Goal: Task Accomplishment & Management: Manage account settings

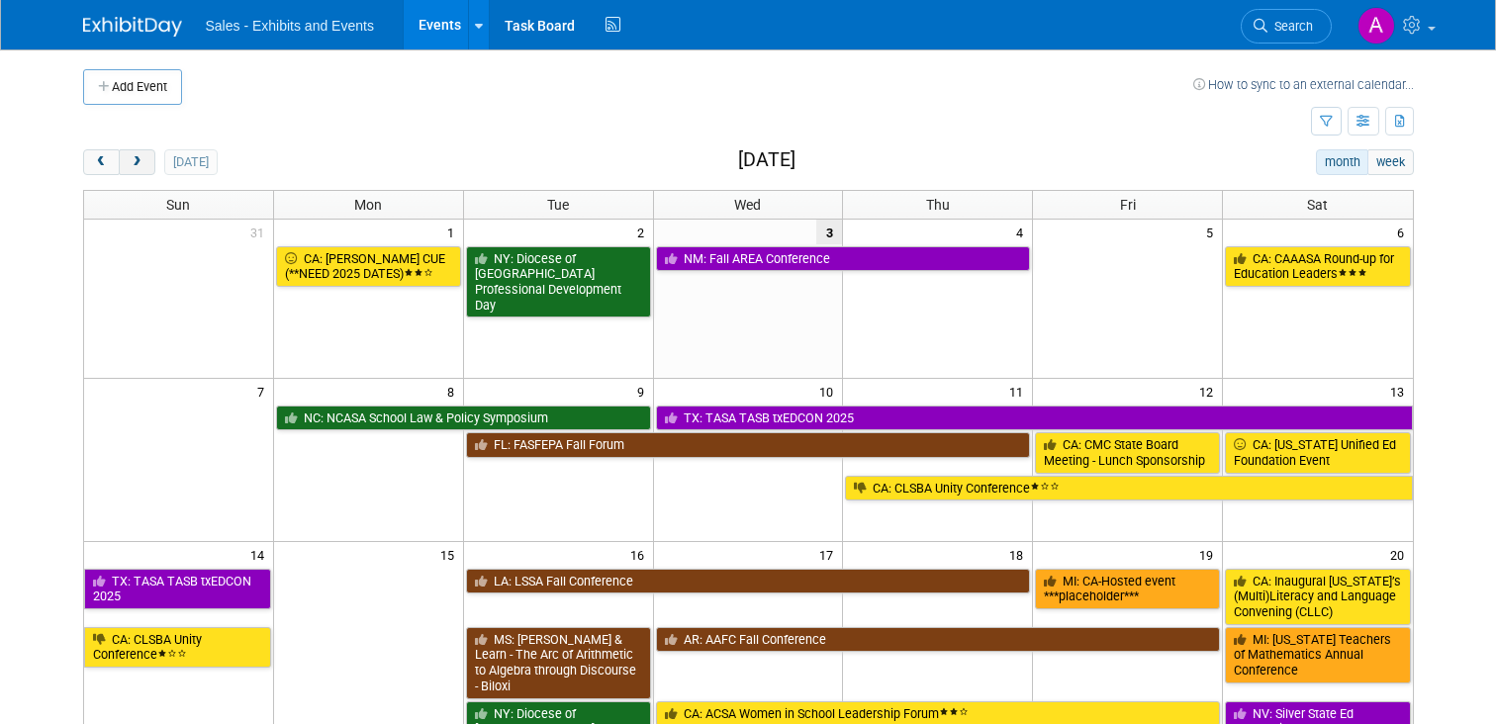
click at [139, 167] on span "next" at bounding box center [137, 162] width 15 height 13
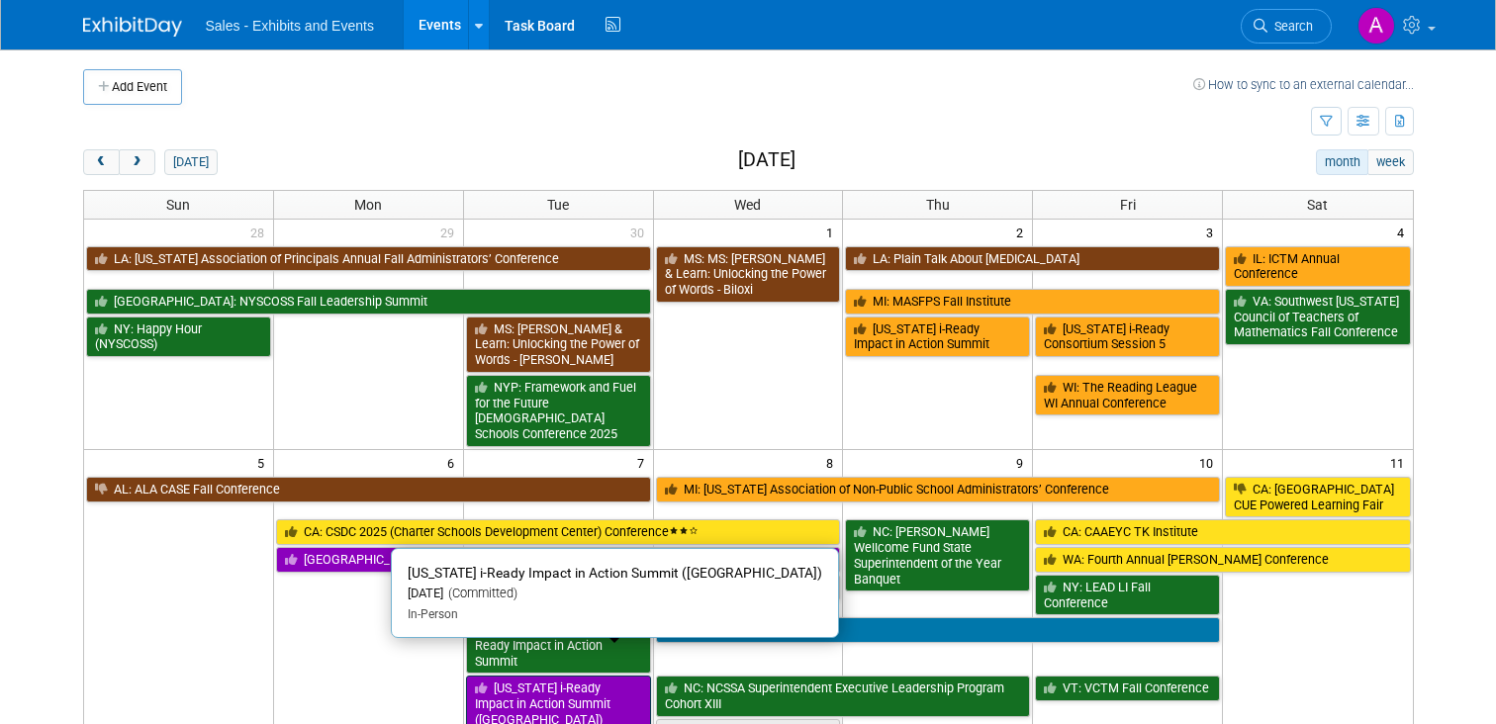
click at [526, 676] on link "[US_STATE] i-Ready Impact in Action Summit ([GEOGRAPHIC_DATA])" at bounding box center [558, 704] width 185 height 56
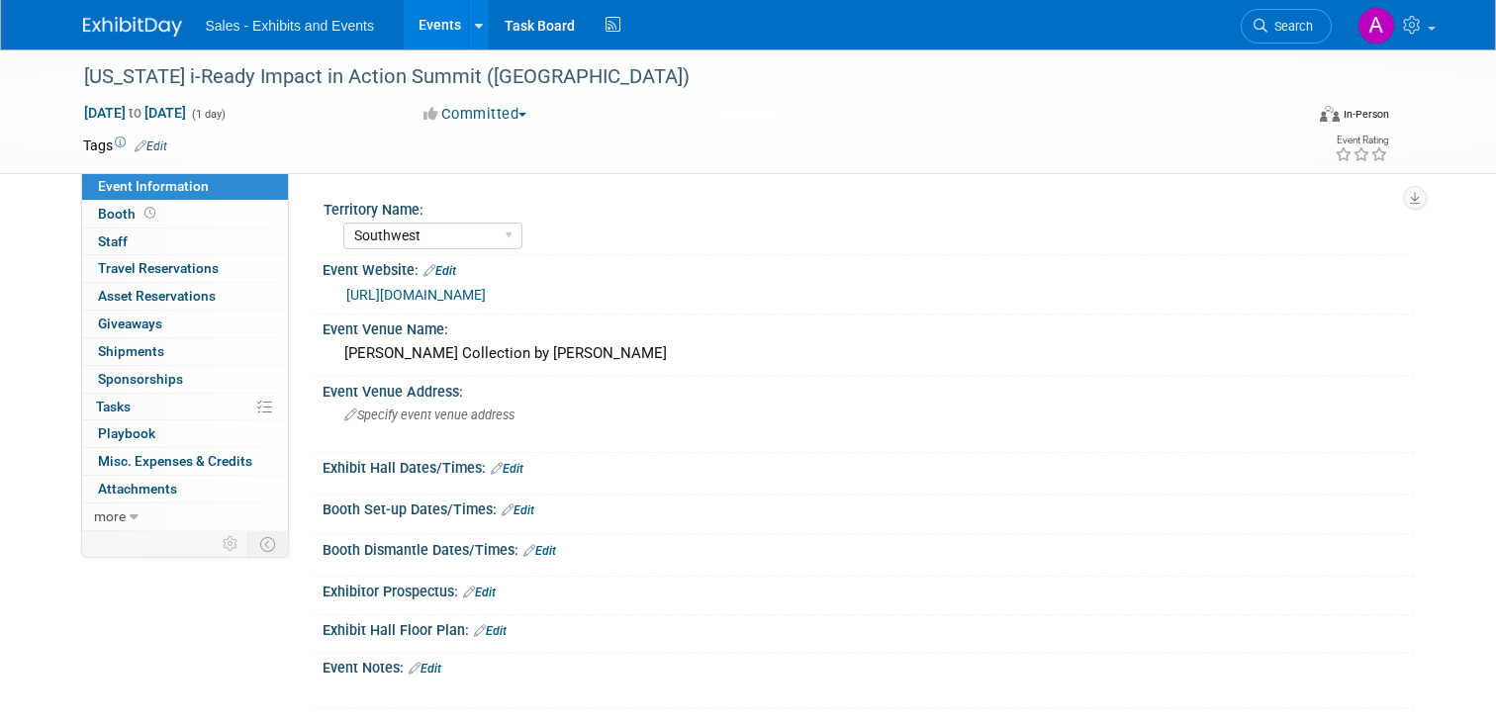
select select "Southwest"
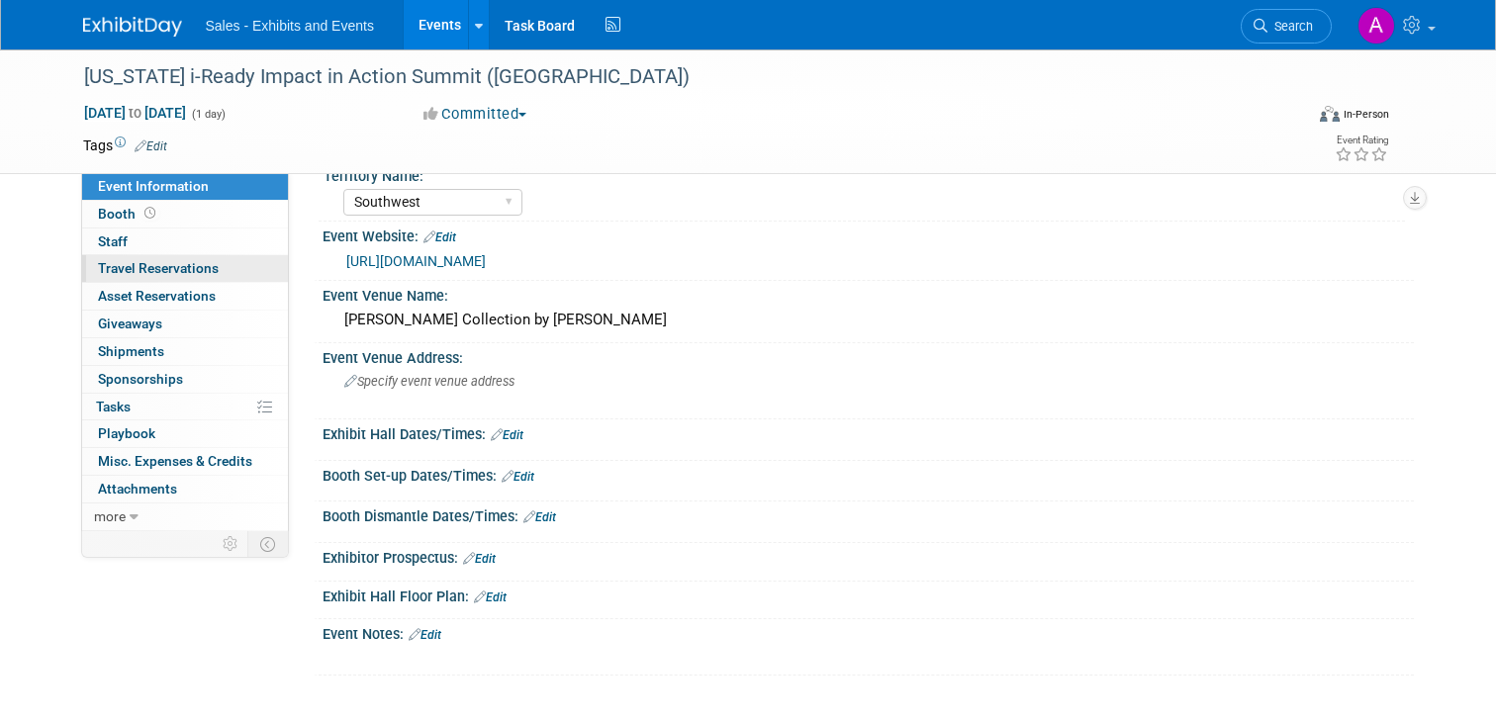
click at [175, 266] on span "Travel Reservations 0" at bounding box center [158, 268] width 121 height 16
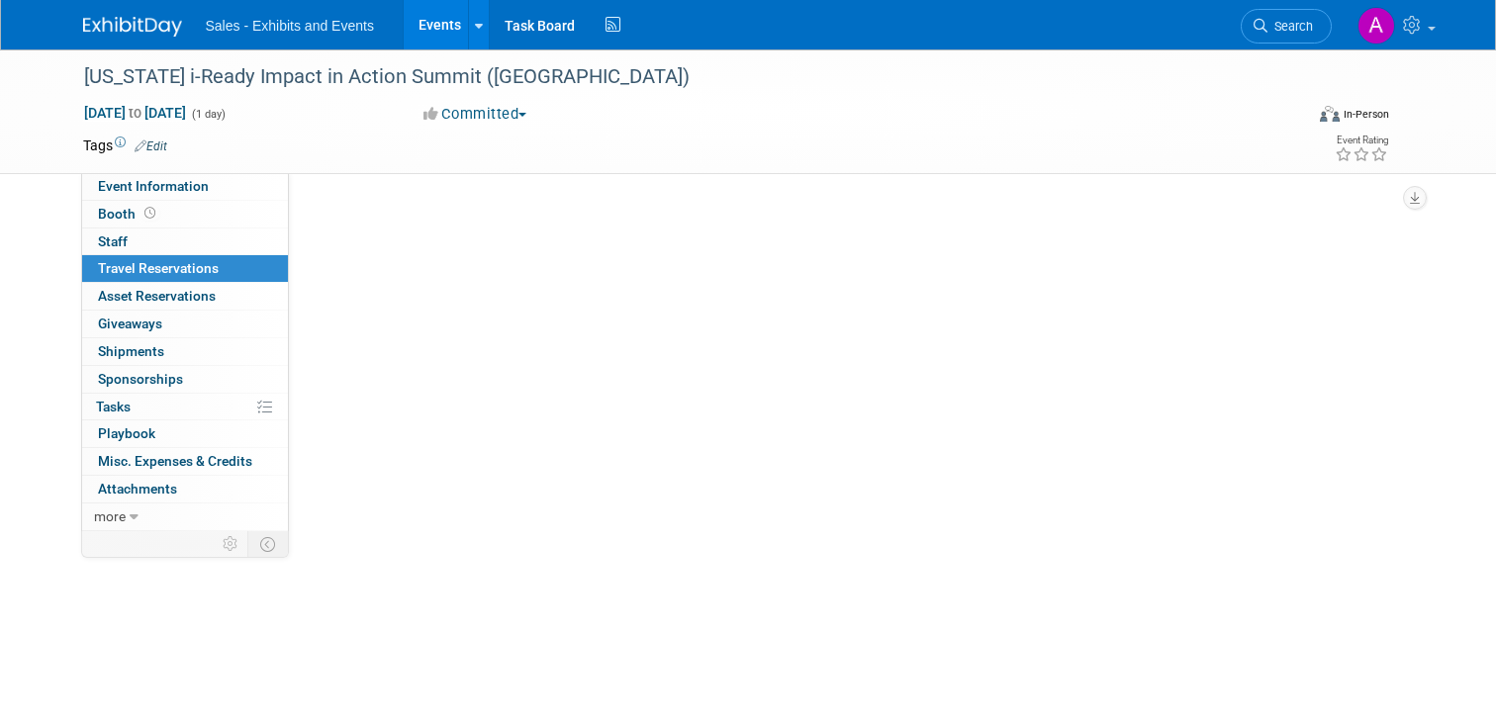
scroll to position [0, 0]
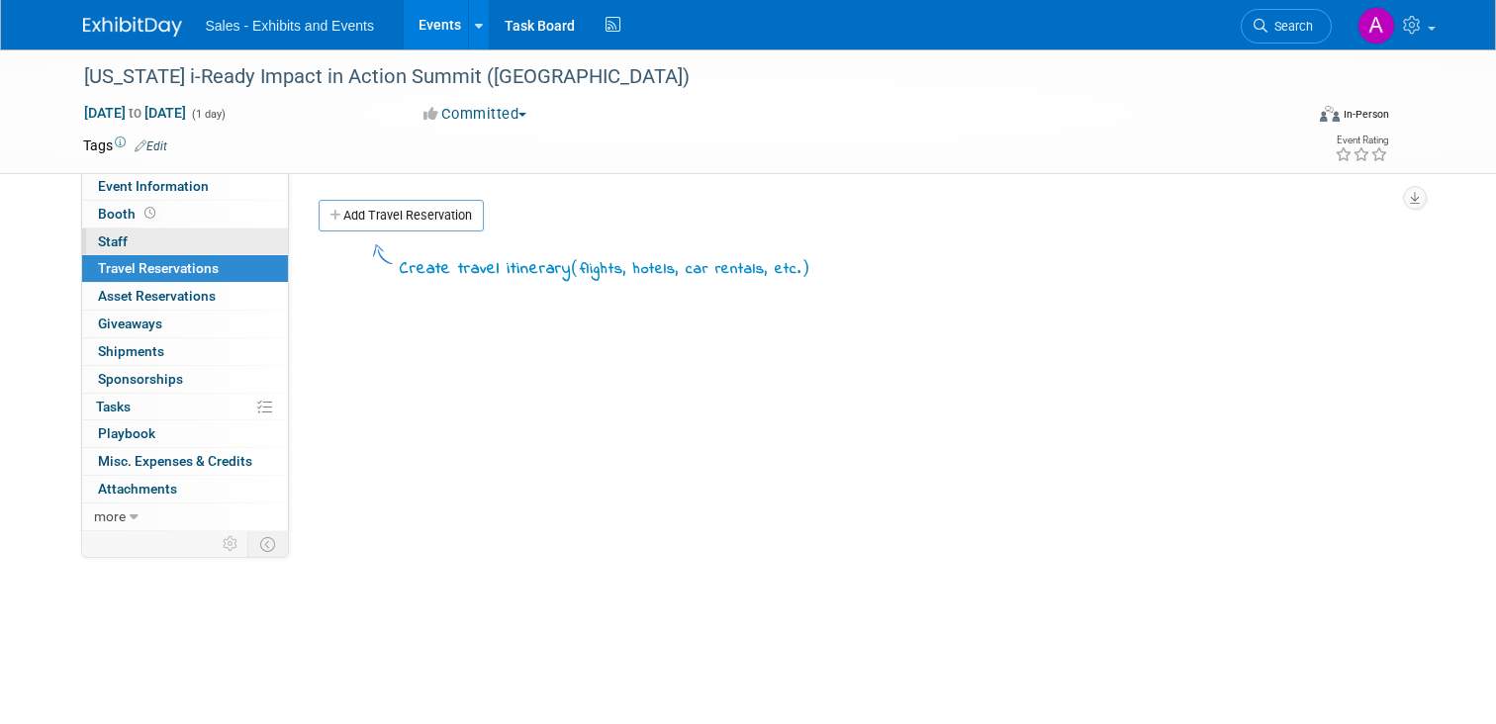
click at [134, 244] on link "0 Staff 0" at bounding box center [185, 242] width 206 height 27
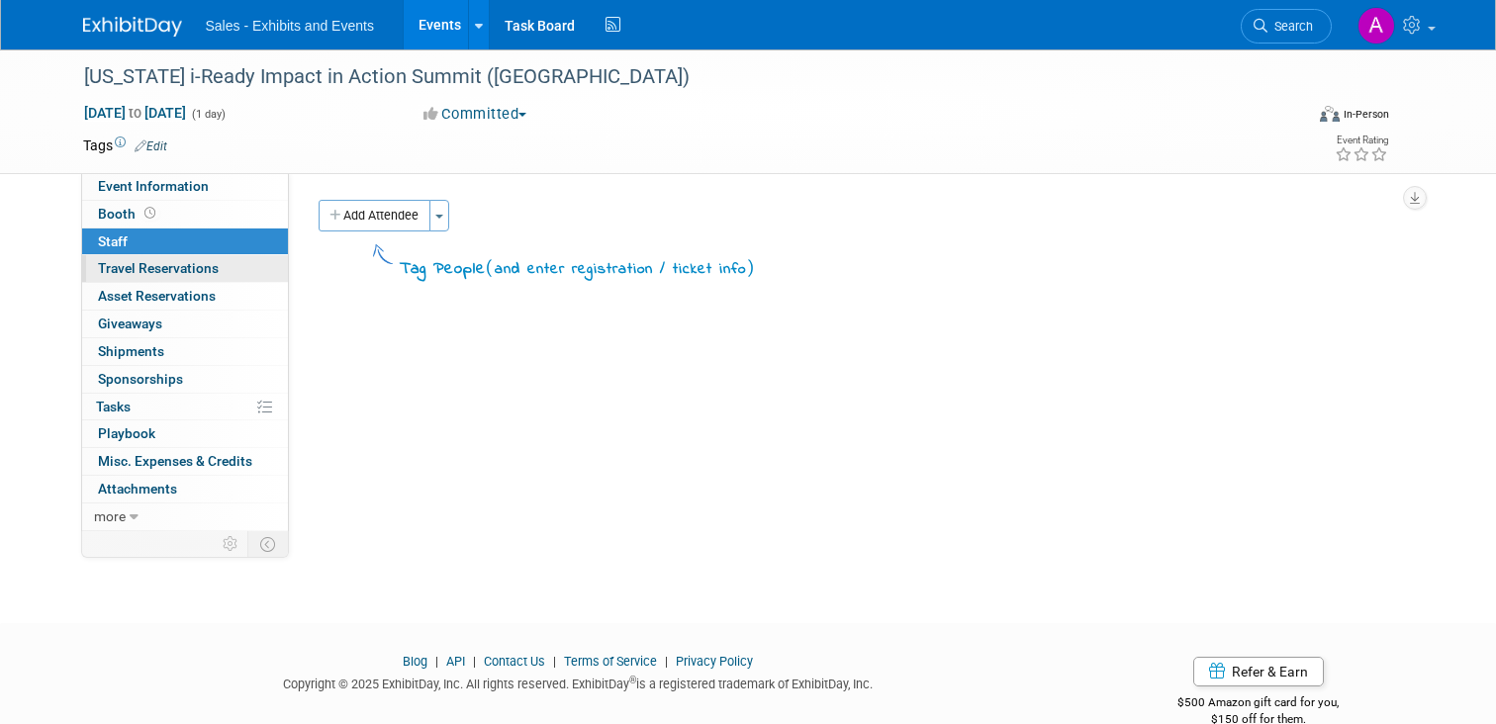
click at [130, 271] on span "Travel Reservations 0" at bounding box center [158, 268] width 121 height 16
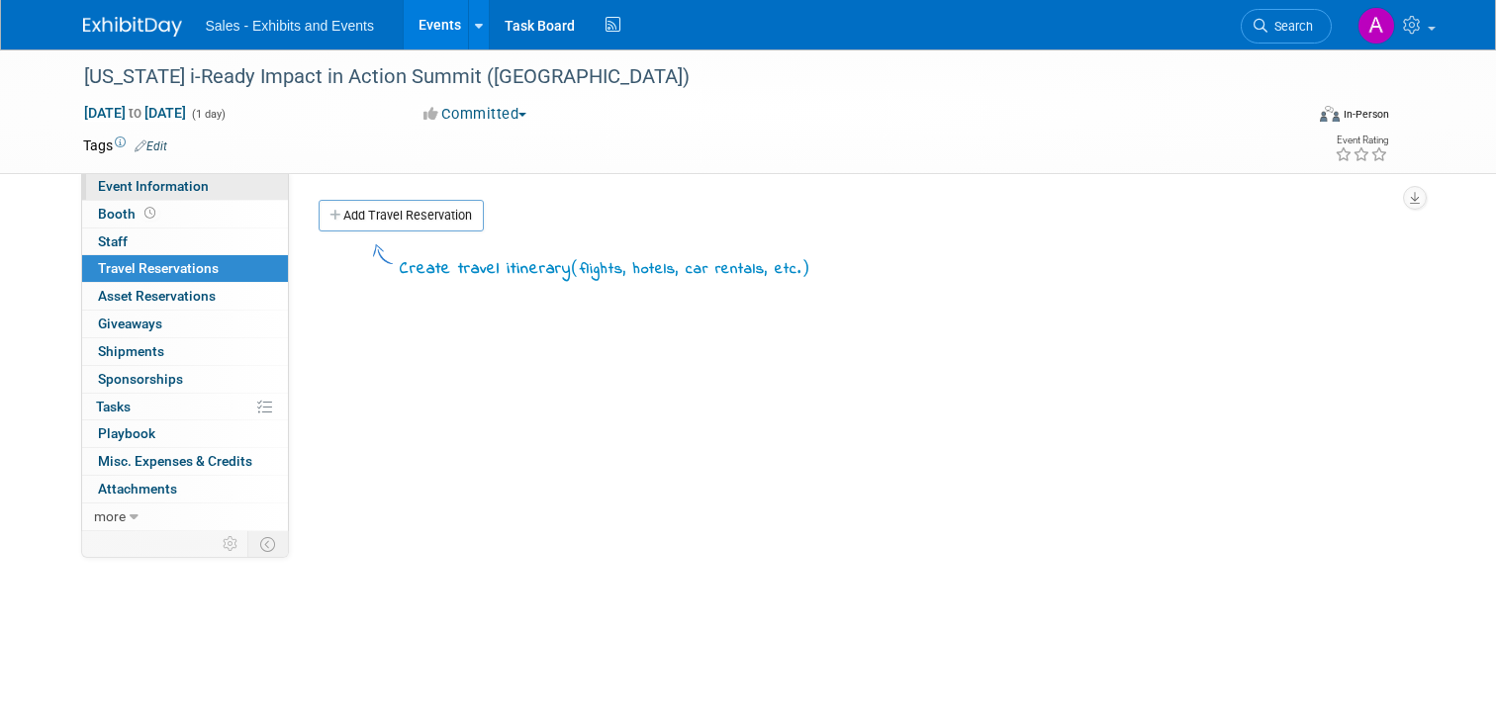
click at [98, 183] on span "Event Information" at bounding box center [153, 186] width 111 height 16
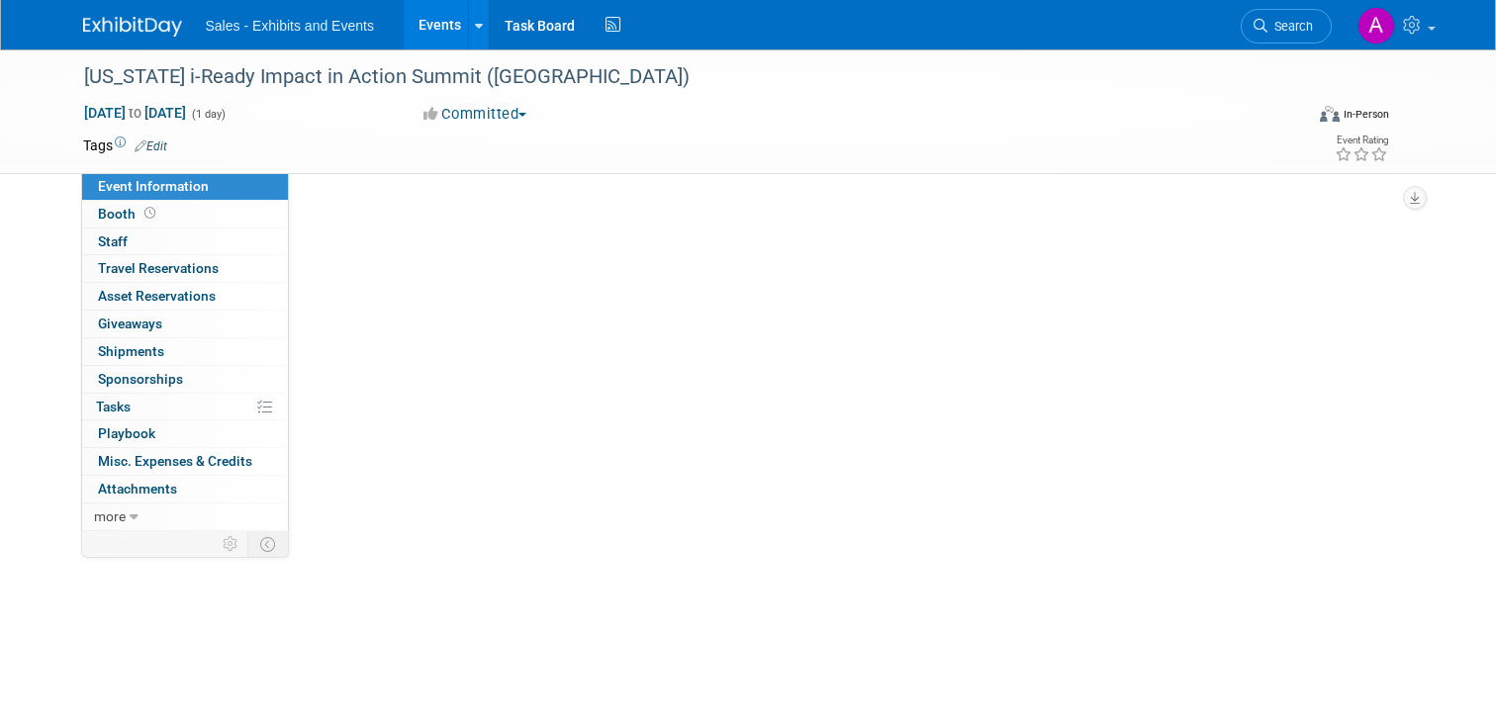
select select "Southwest"
